Goal: Information Seeking & Learning: Find specific fact

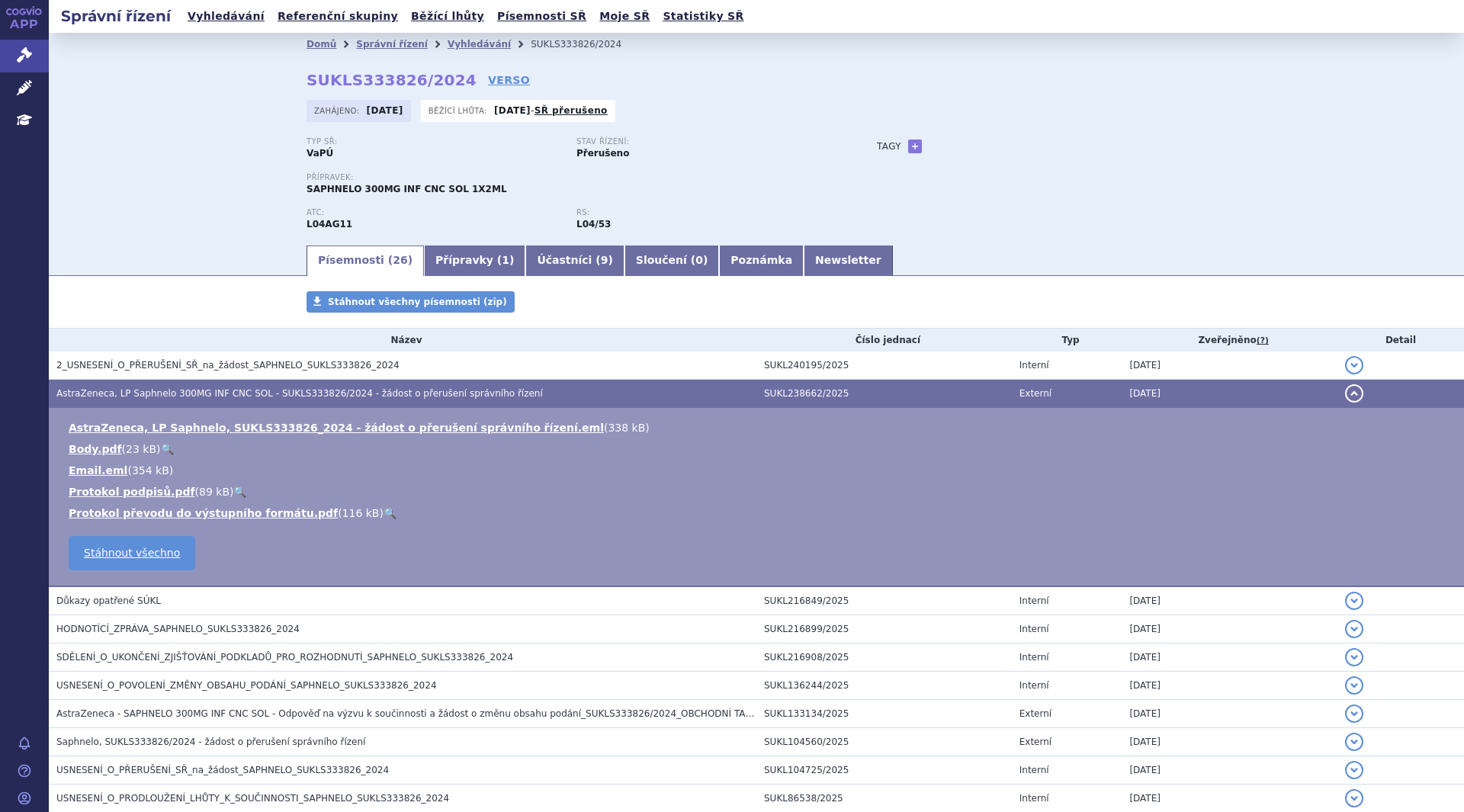
click at [448, 40] on link "Vyhledávání" at bounding box center [479, 44] width 63 height 11
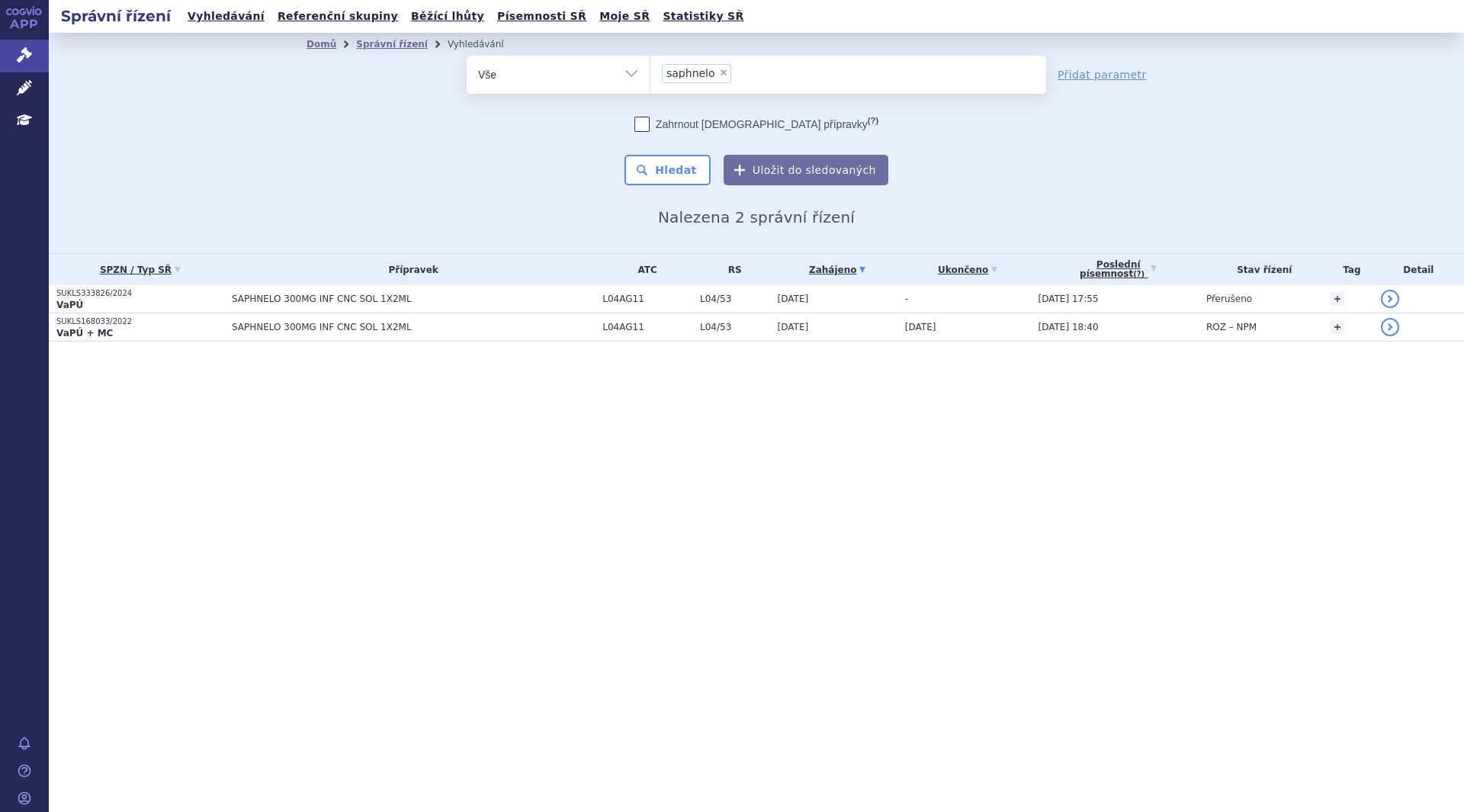
click at [719, 71] on span "×" at bounding box center [723, 71] width 9 height 9
click at [650, 71] on select "saphnelo" at bounding box center [650, 73] width 1 height 38
select select
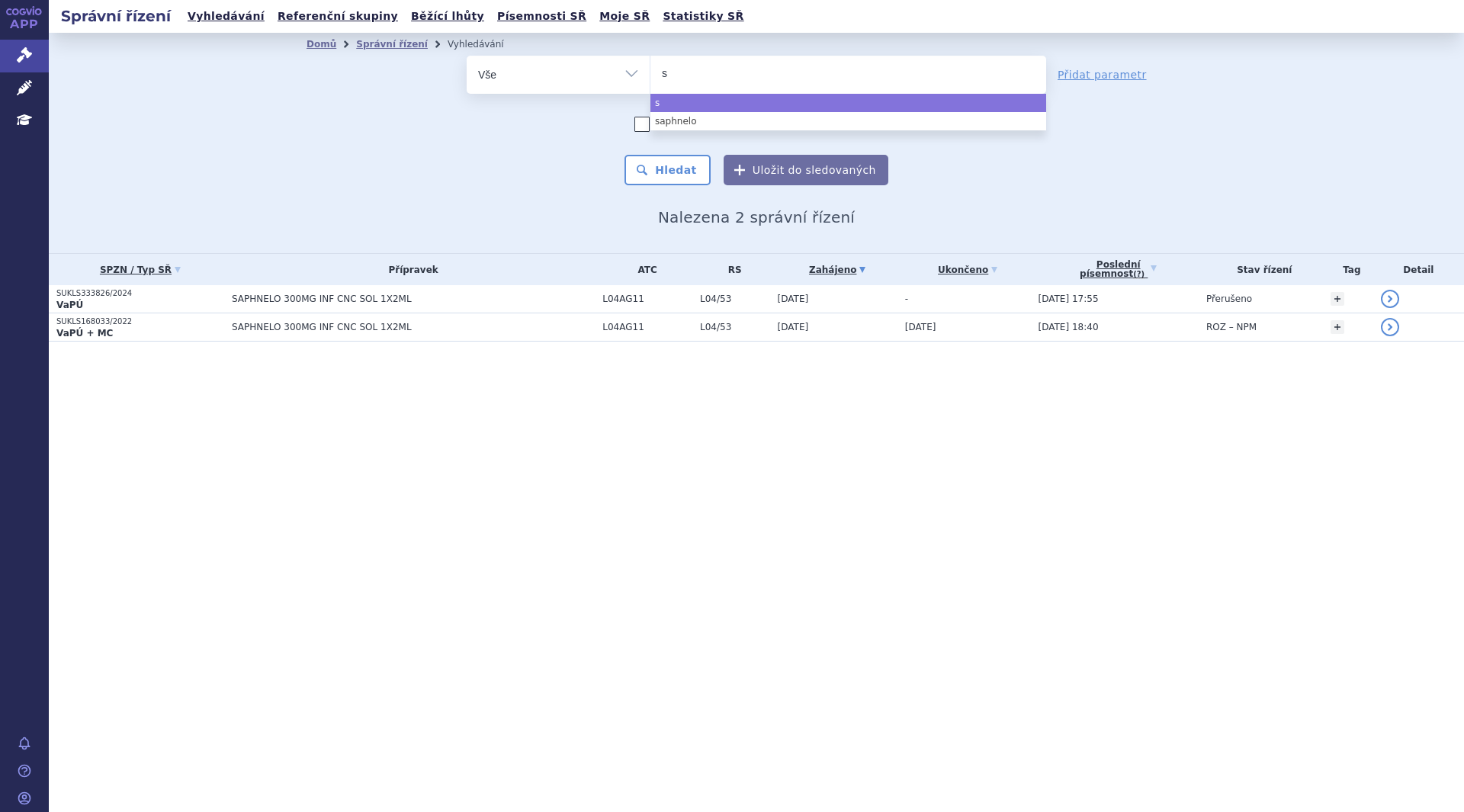
type input "se"
type input "seg"
type input "segu"
type input "segum"
type input "segu"
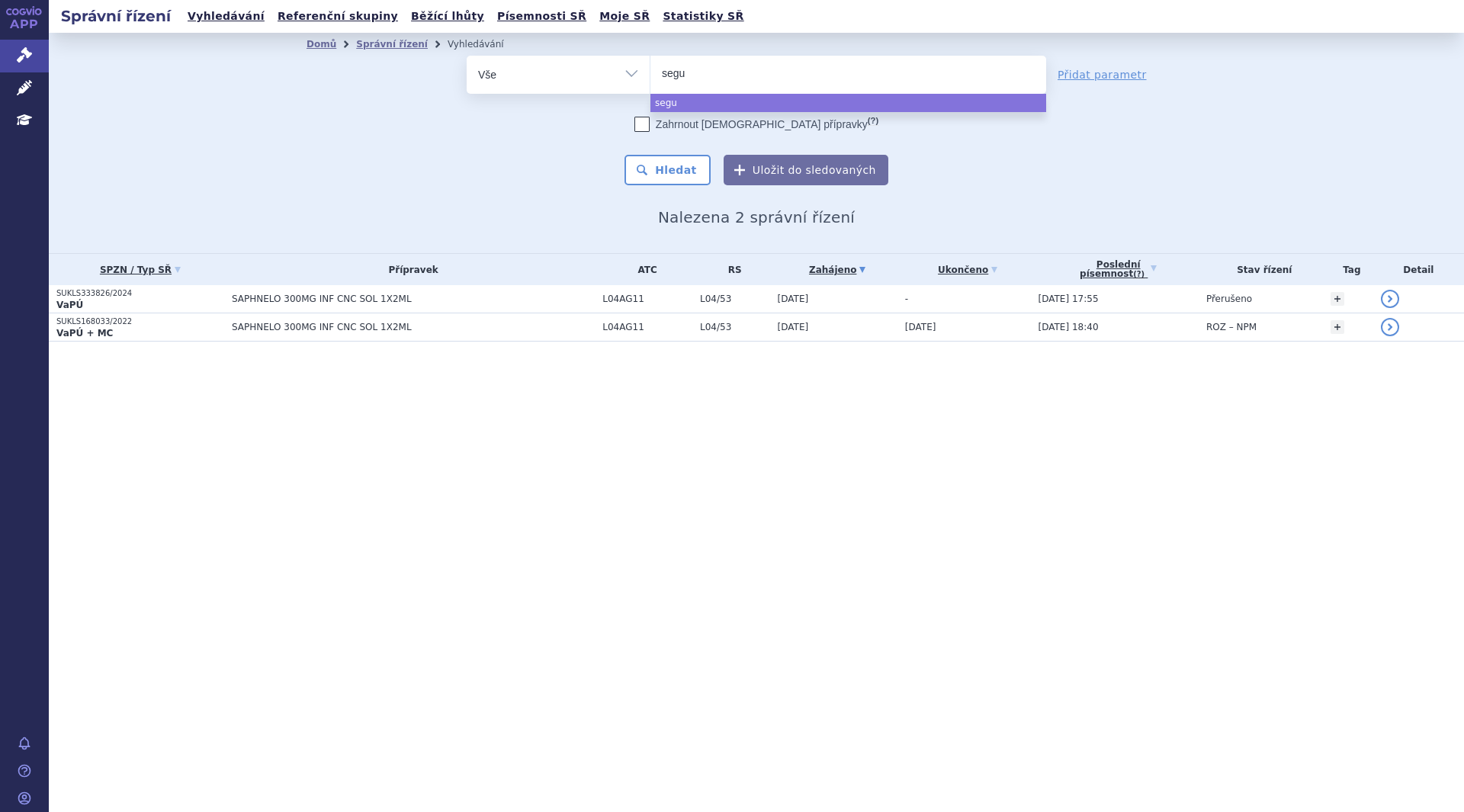
type input "seg"
type input "se"
type input "s"
type input "su"
type input "suge"
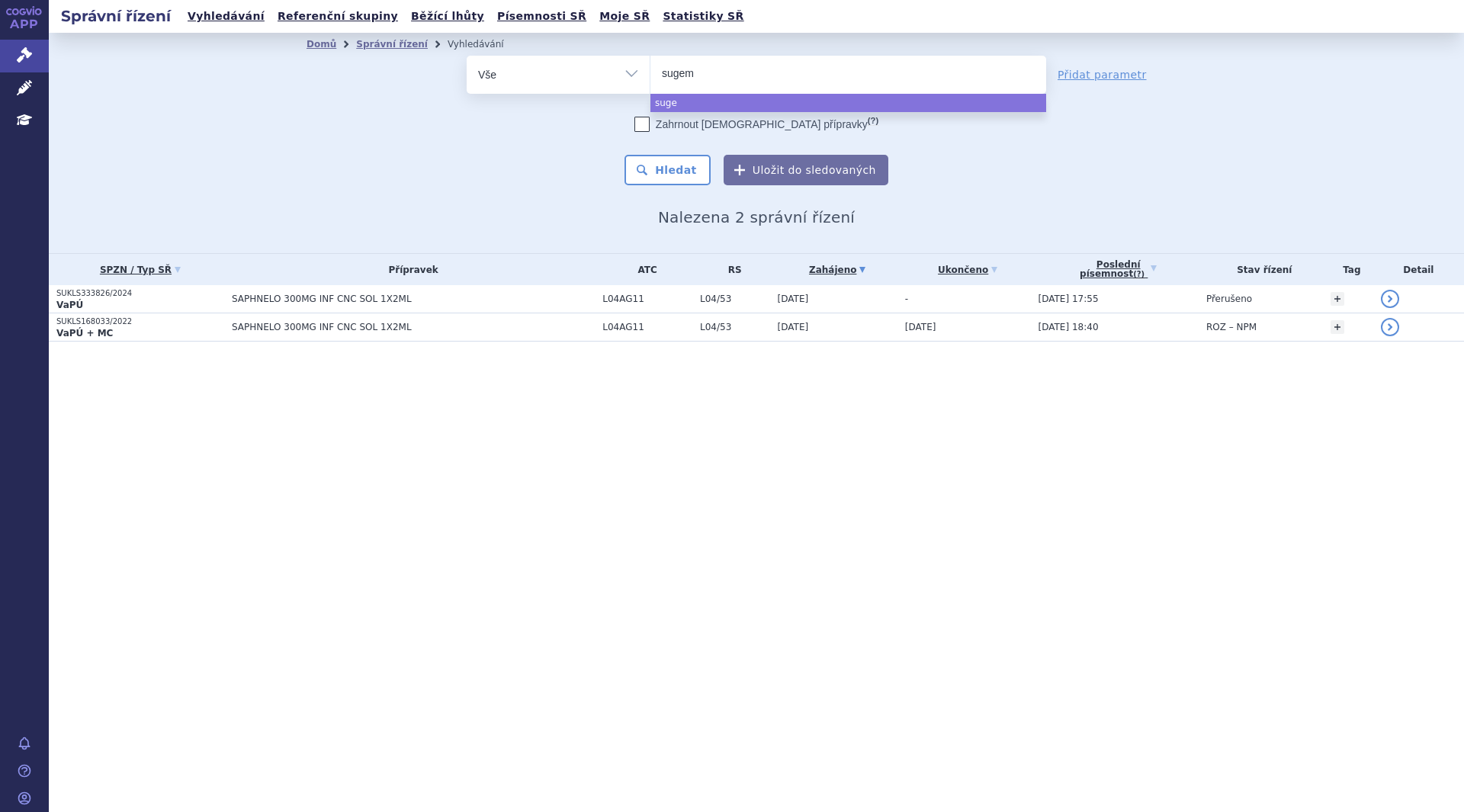
type input "sugema"
type input "sugemal"
type input "sugemali"
select select "sugemali"
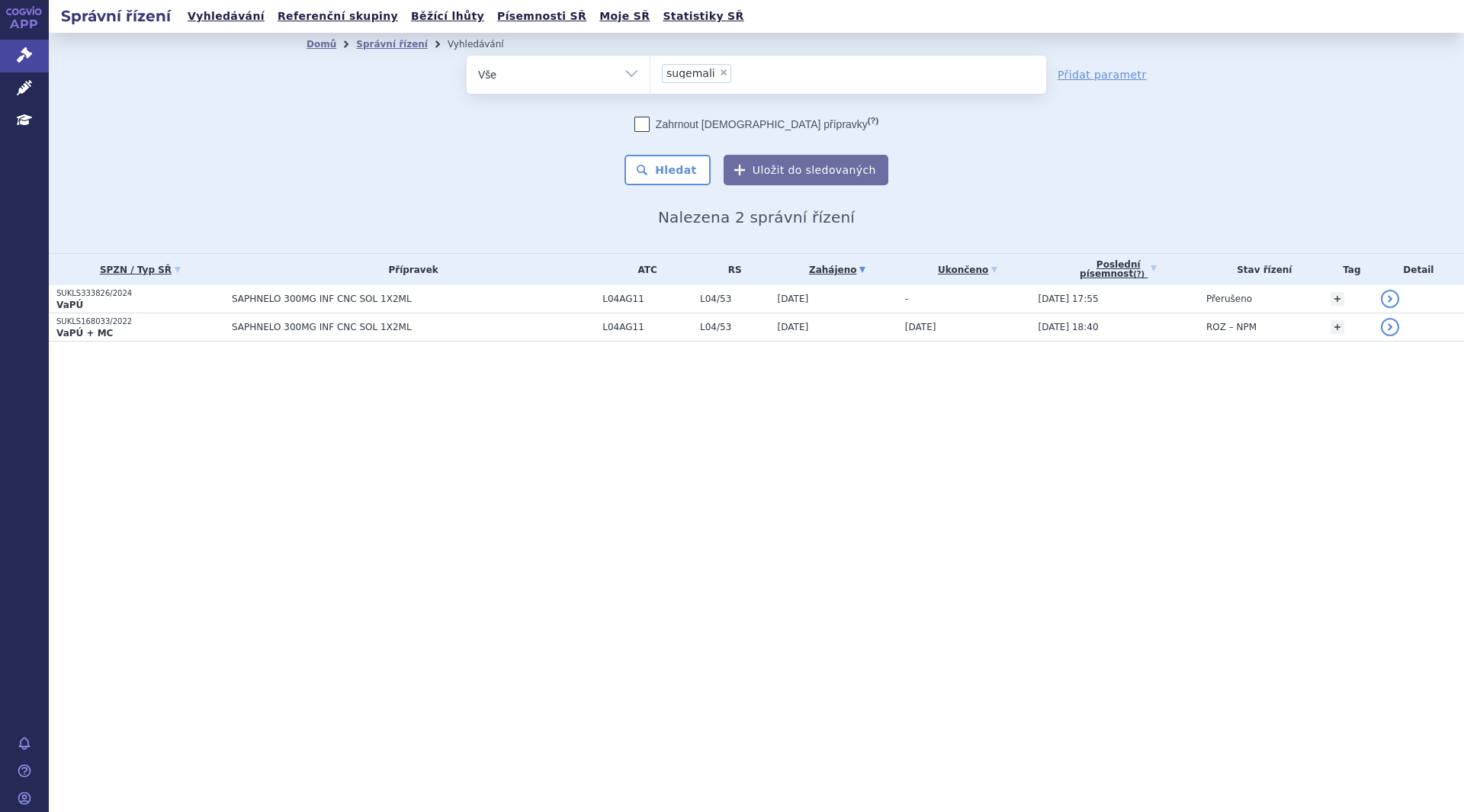
click at [671, 163] on button "Hledat" at bounding box center [667, 169] width 86 height 31
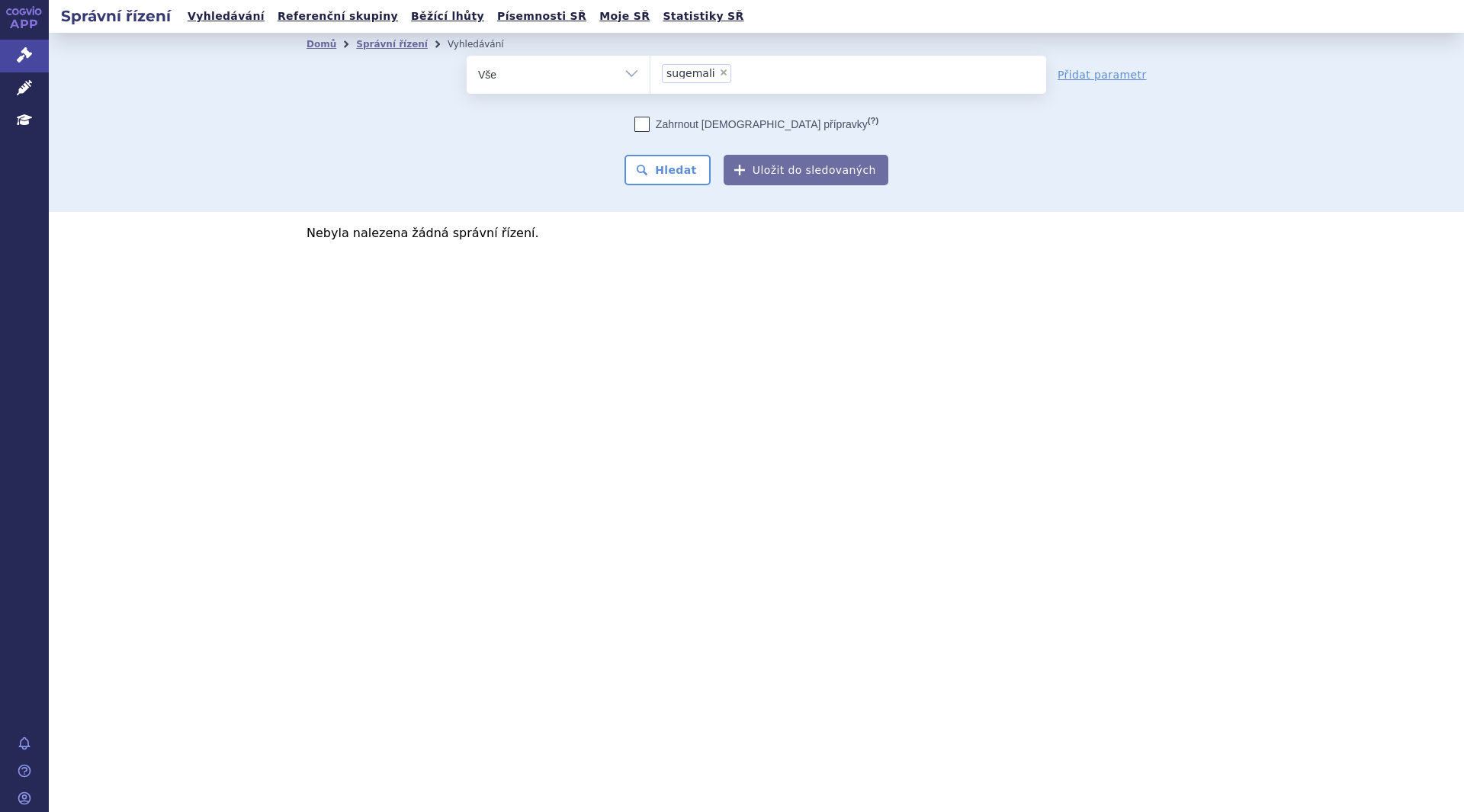
click at [719, 71] on span "×" at bounding box center [723, 71] width 9 height 9
click at [650, 71] on select "sugemali" at bounding box center [650, 73] width 1 height 38
select select
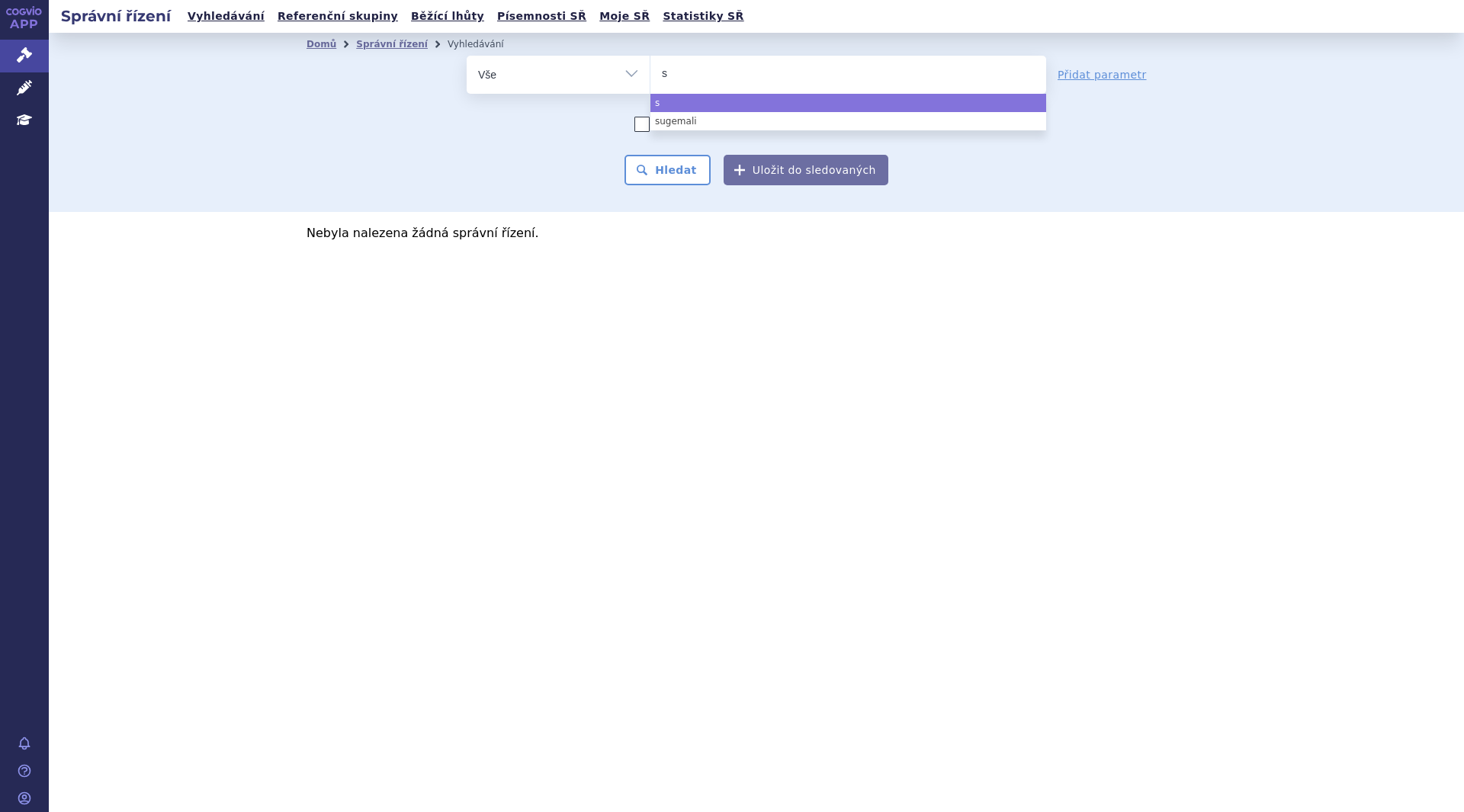
type input "su"
type input "sug"
type input "suge"
type input "sugema"
type input "sugemal"
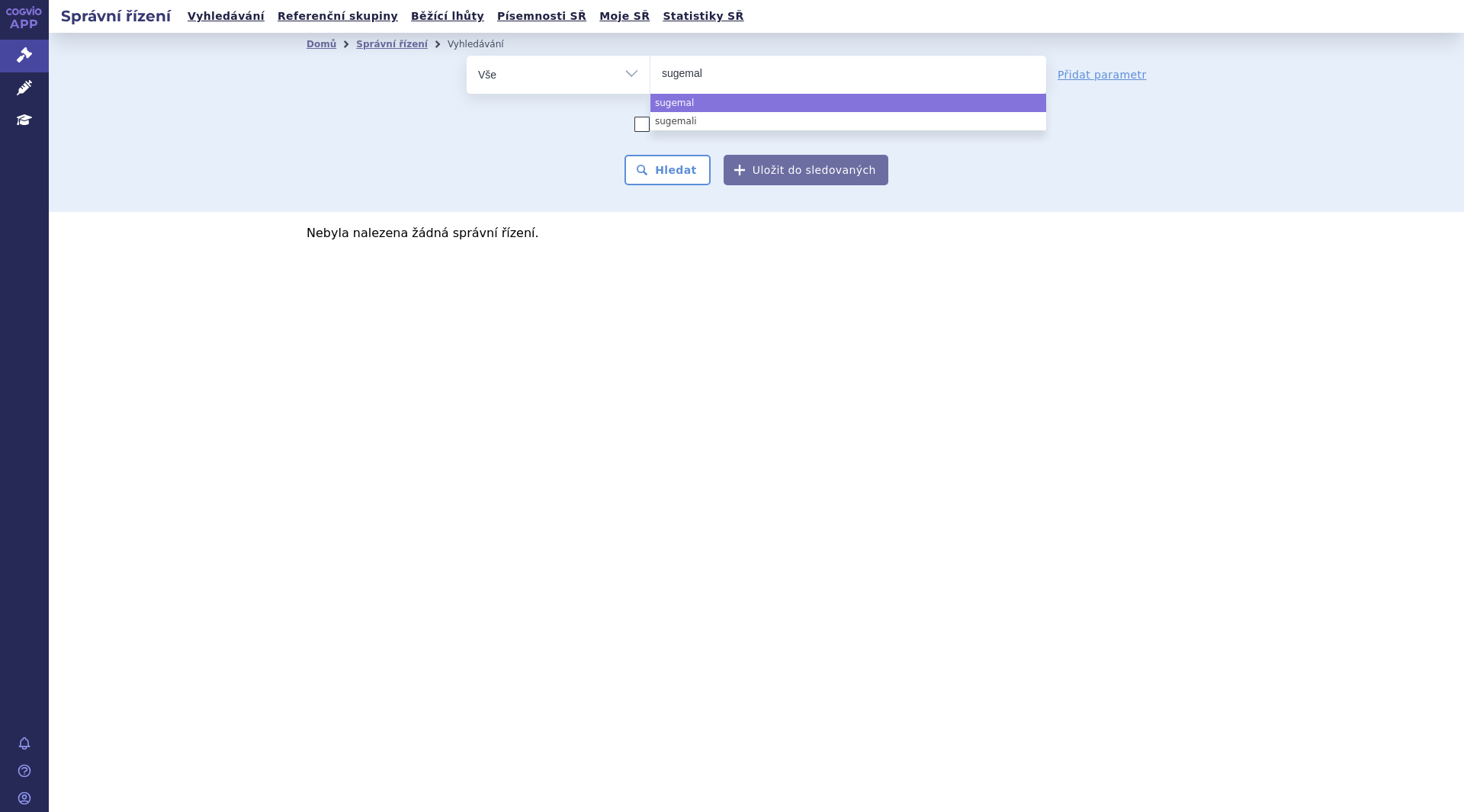
type input "sugemali"
type input "sugemalima"
type input "sugemalimab"
select select "sugemalimab"
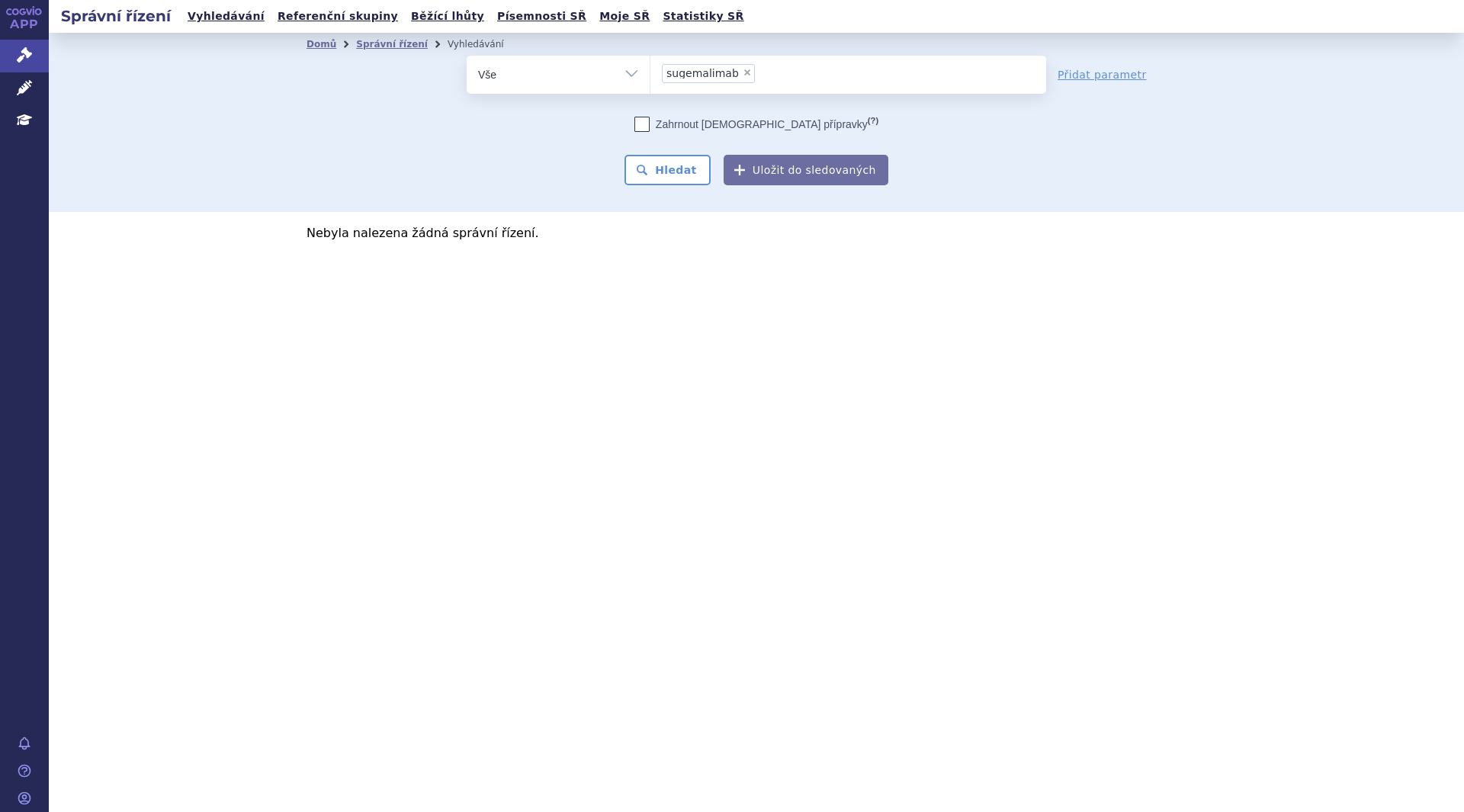
click at [680, 172] on button "Hledat" at bounding box center [667, 169] width 86 height 31
click at [681, 163] on button "Hledat" at bounding box center [667, 169] width 86 height 31
click at [743, 71] on span "×" at bounding box center [747, 71] width 9 height 9
click at [650, 71] on select "sugemalimab" at bounding box center [650, 73] width 1 height 38
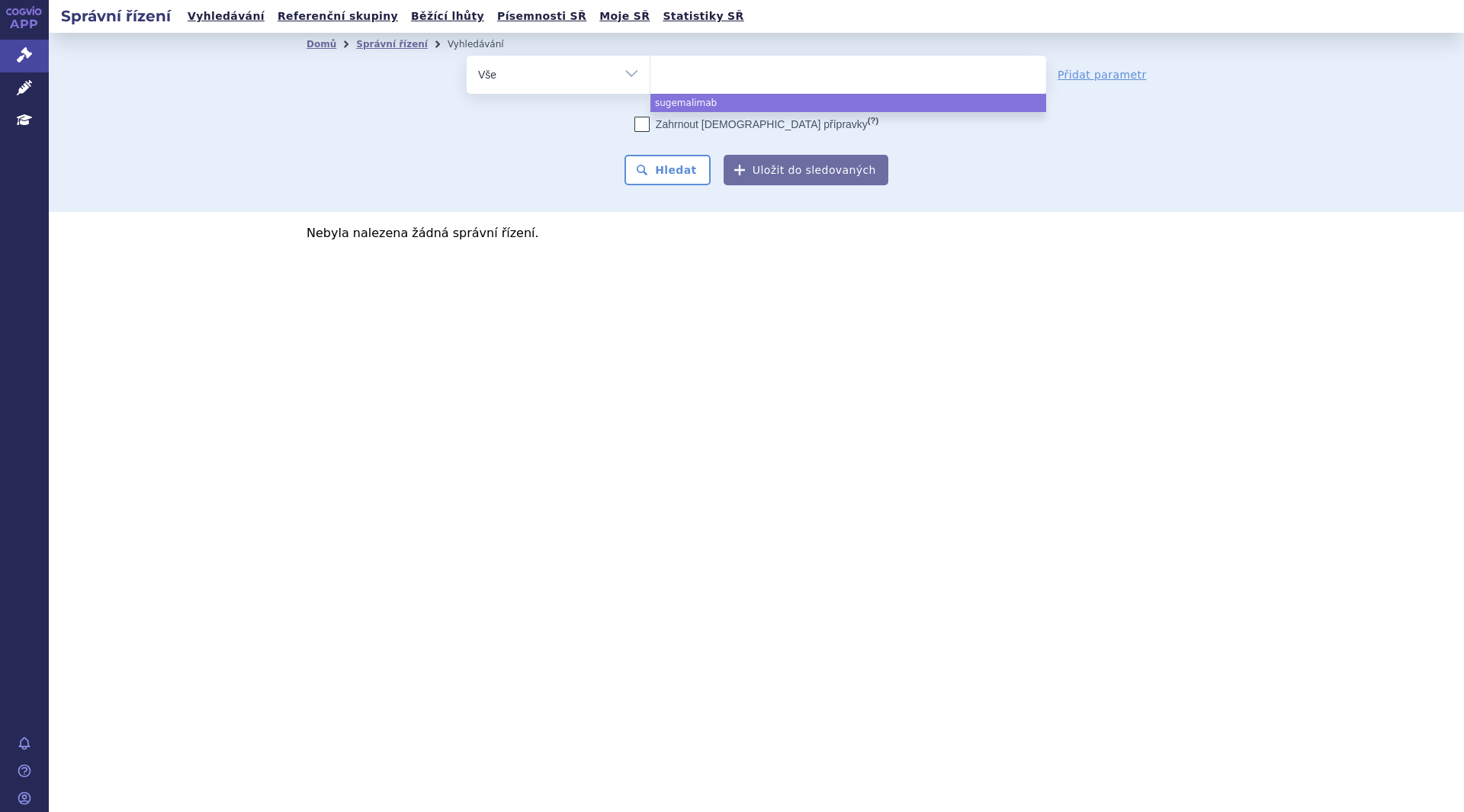
select select "sugemalimab"
click at [1275, 134] on div "Domů Správní řízení Vyhledávání Vyhledávání ve správních řízeních odstranit Vše…" at bounding box center [756, 122] width 1414 height 179
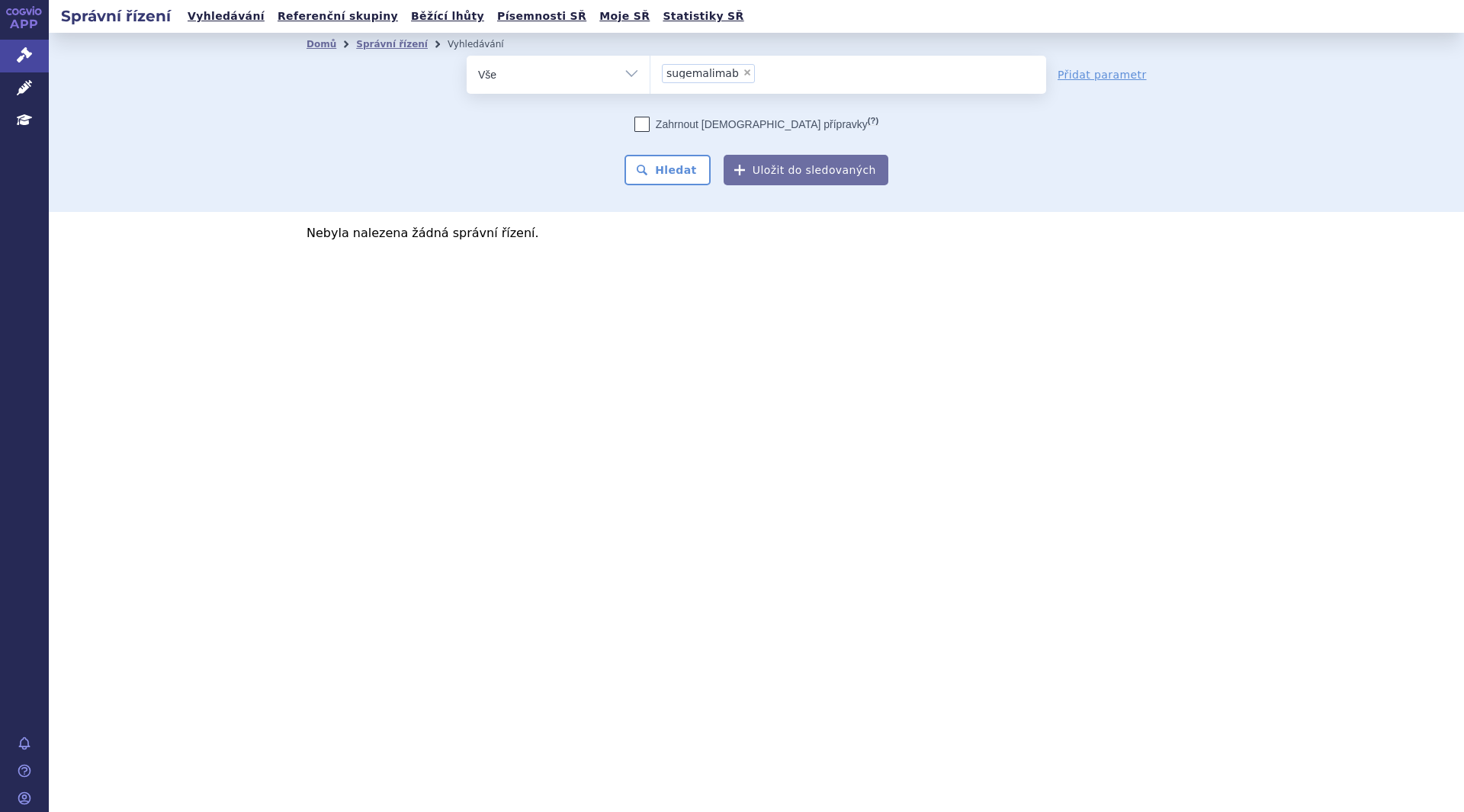
click at [743, 70] on span "×" at bounding box center [747, 71] width 9 height 9
click at [650, 70] on select "sugemalimab" at bounding box center [650, 73] width 1 height 38
select select
click at [311, 186] on div "Domů Správní řízení Vyhledávání Vyhledávání ve správních řízeních odstranit Vše…" at bounding box center [756, 122] width 1414 height 179
click at [655, 173] on button "Hledat" at bounding box center [667, 169] width 86 height 31
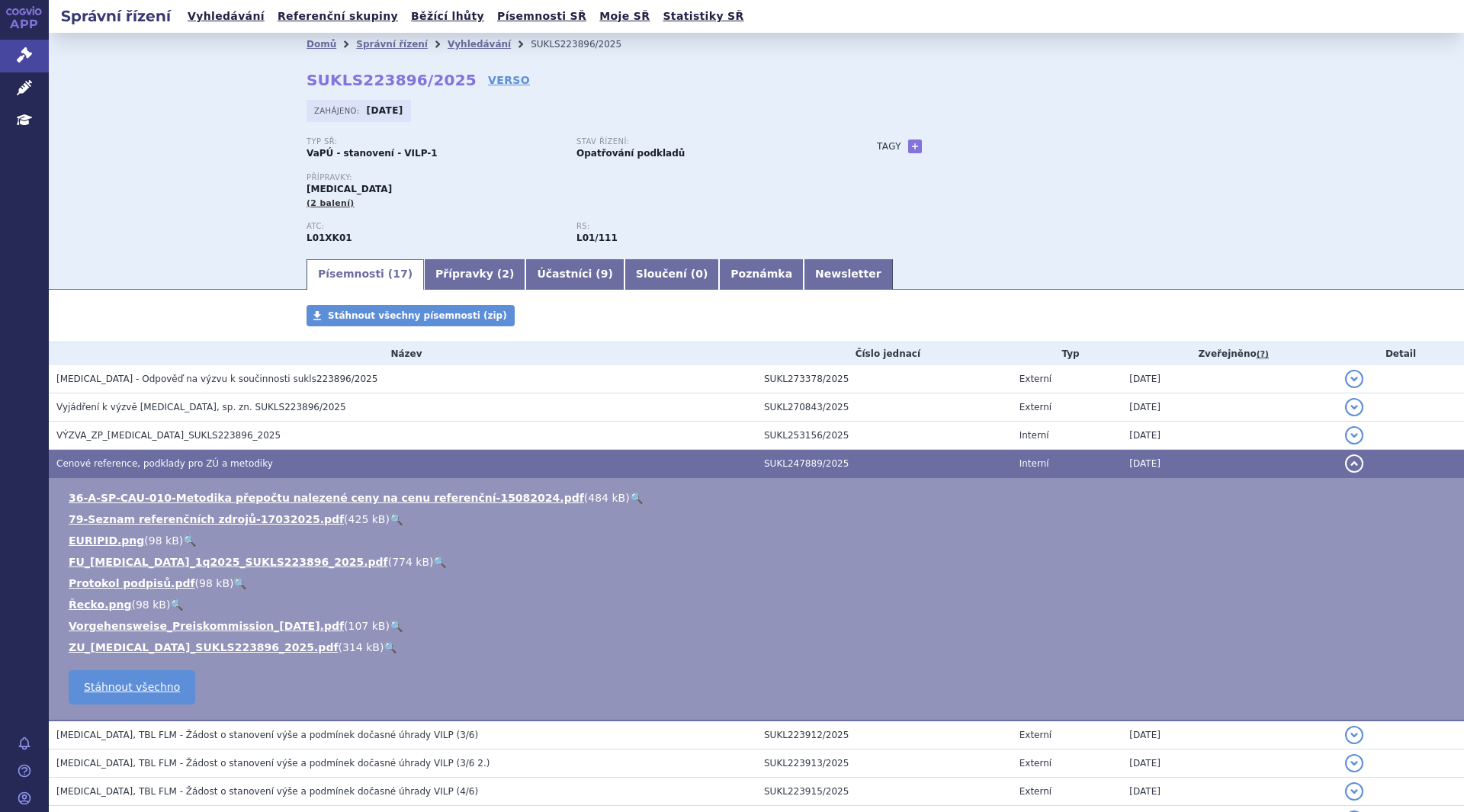
click at [455, 50] on link "Vyhledávání" at bounding box center [479, 44] width 63 height 11
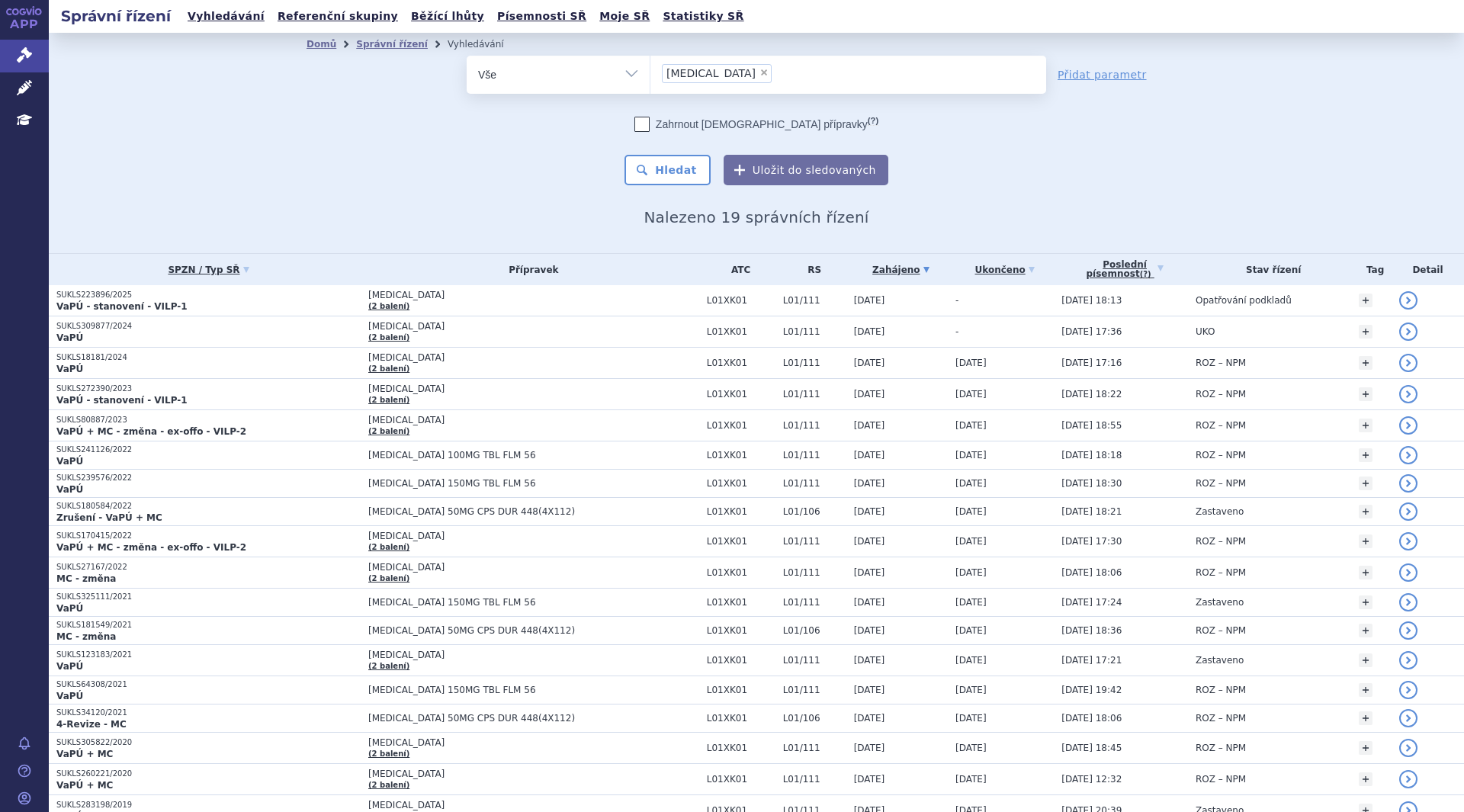
click at [759, 71] on span "×" at bounding box center [763, 71] width 9 height 9
click at [650, 71] on select "lynparza" at bounding box center [650, 73] width 1 height 38
select select
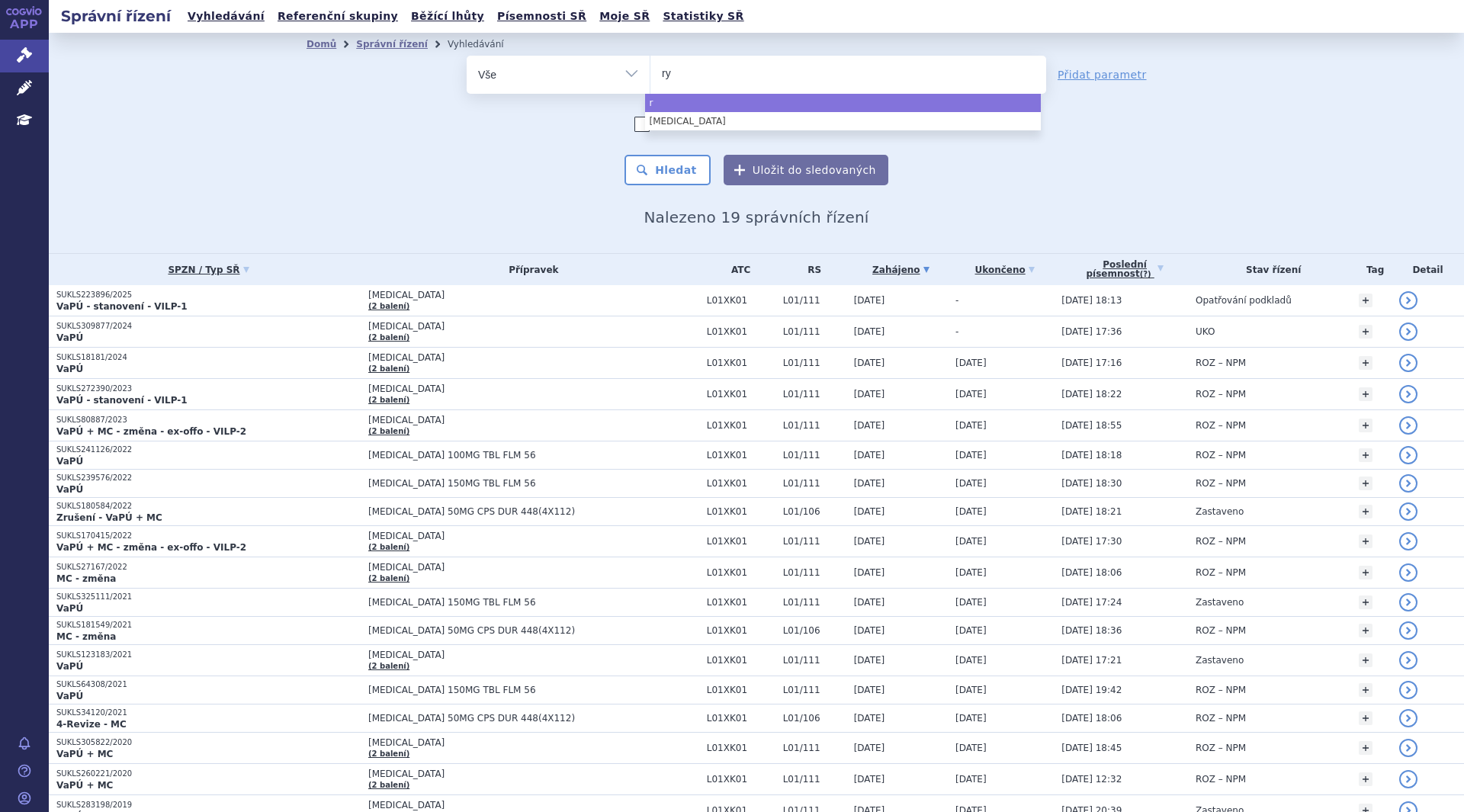
type input "rys"
type input "ryst"
type input "rysti"
type input "rystig"
type input "rystiggo"
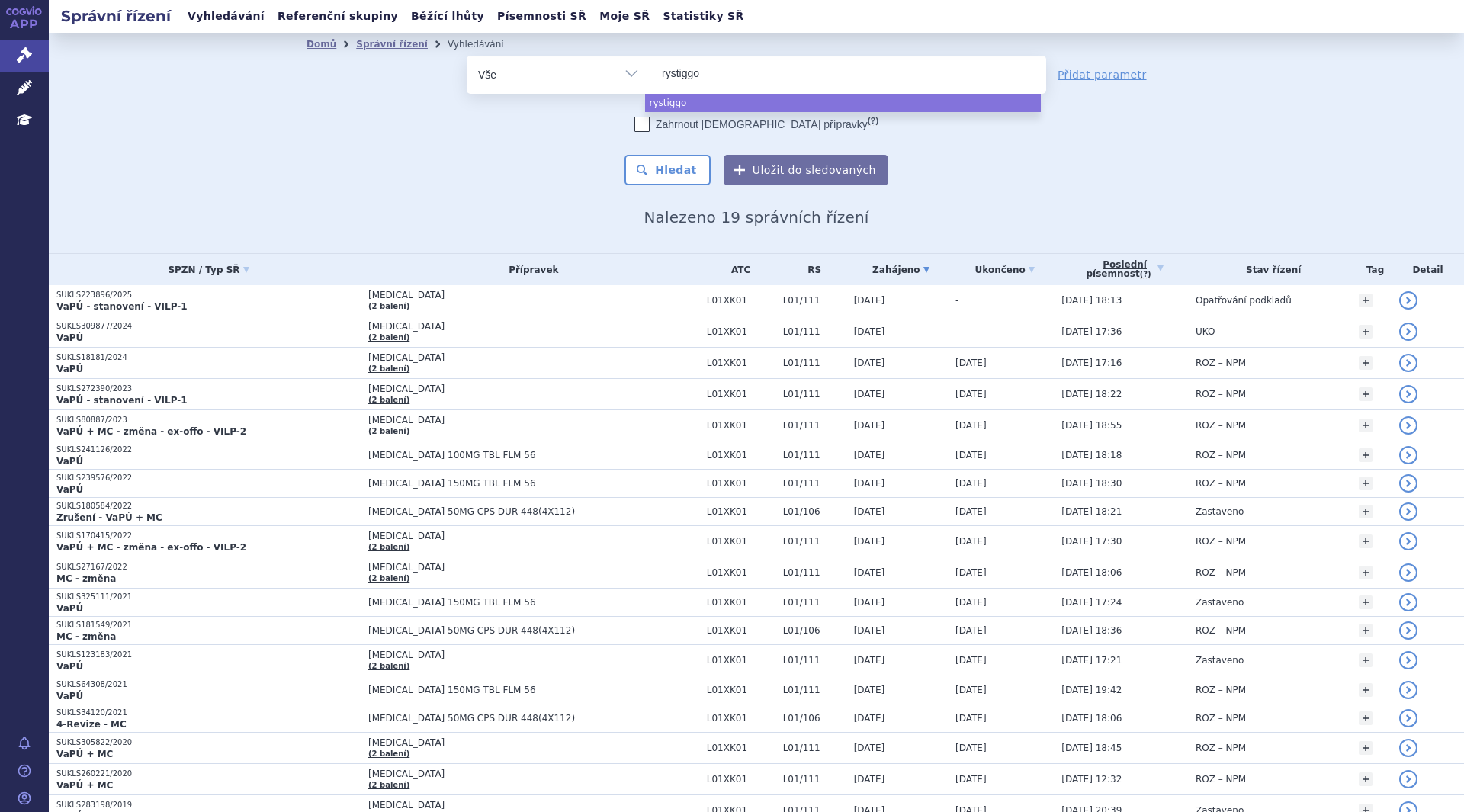
select select "rystiggo"
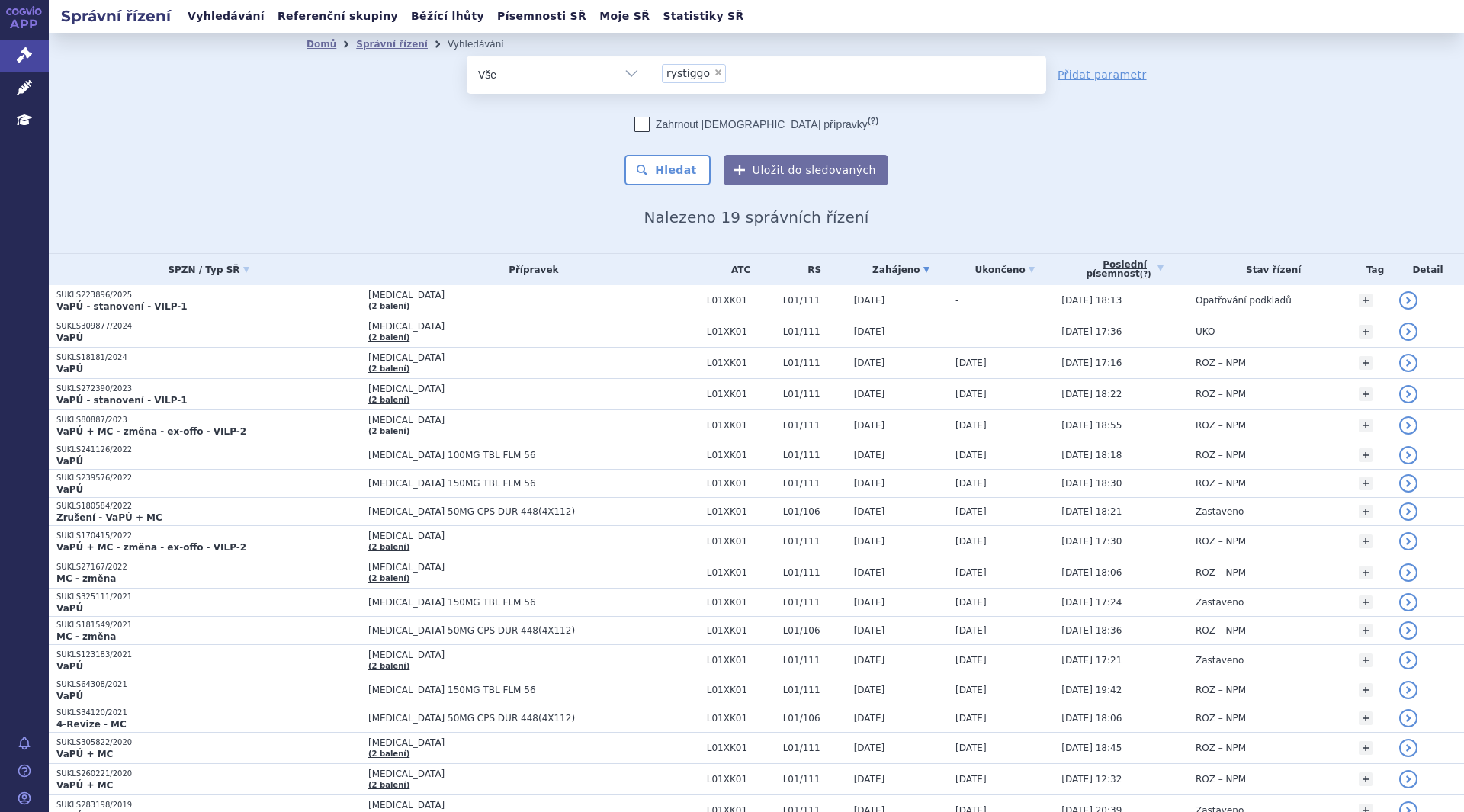
click at [660, 162] on button "Hledat" at bounding box center [667, 169] width 86 height 31
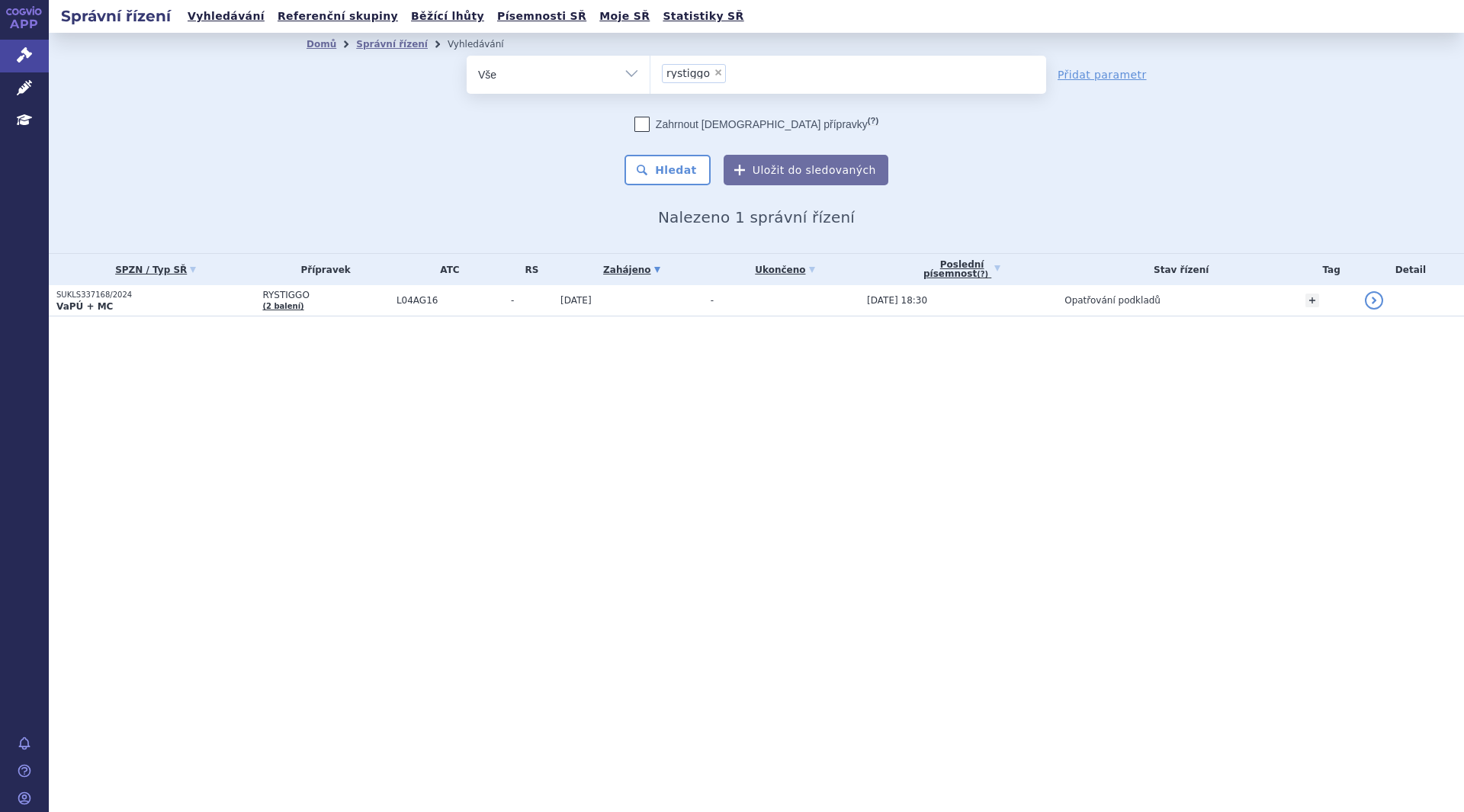
click at [357, 298] on span "RYSTIGGO" at bounding box center [325, 294] width 126 height 11
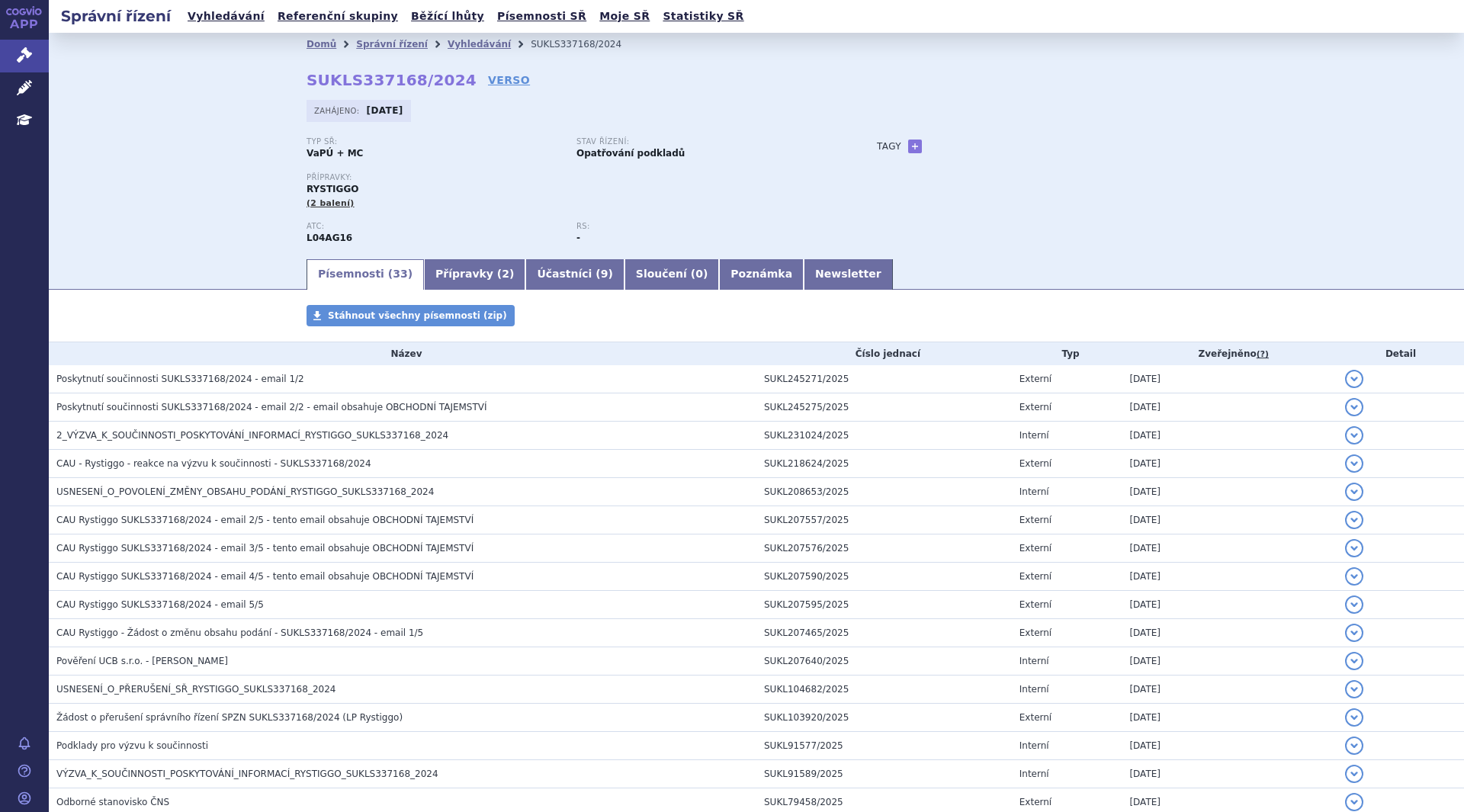
click at [1087, 193] on div "Typ SŘ: VaPÚ + MC Stav řízení: Opatřování podkladů Přípravky: RYSTIGGO (2 balen…" at bounding box center [756, 197] width 899 height 120
click at [1215, 197] on div "Domů Správní řízení Vyhledávání SUKLS337168/2024 SUKLS337168/2024 VERSO [GEOGRA…" at bounding box center [757, 155] width 961 height 201
